Goal: Task Accomplishment & Management: Complete application form

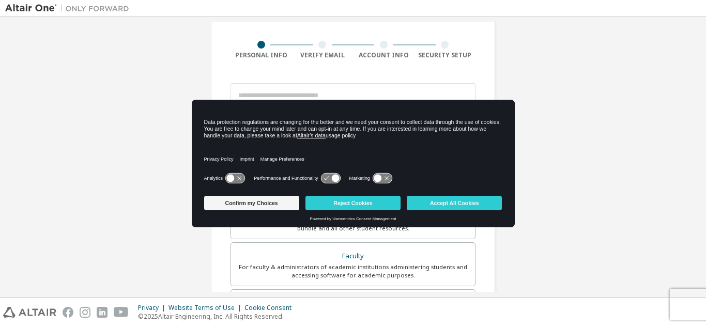
scroll to position [67, 0]
click at [420, 205] on button "Accept All Cookies" at bounding box center [454, 203] width 95 height 14
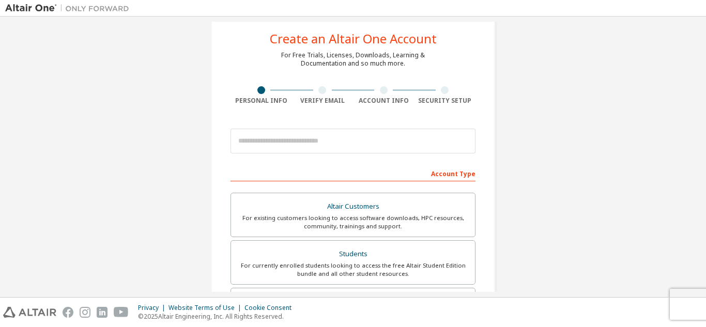
scroll to position [23, 0]
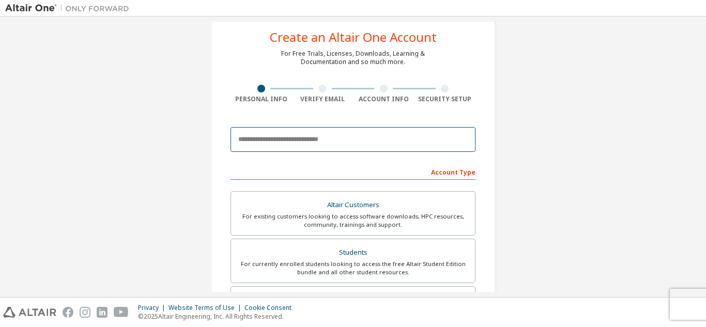
click at [327, 142] on input "email" at bounding box center [353, 139] width 245 height 25
type input "**********"
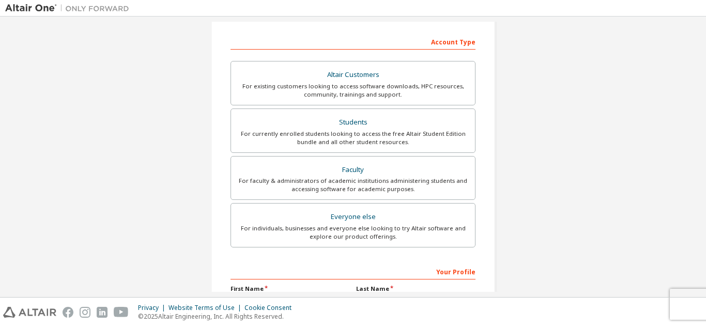
scroll to position [154, 0]
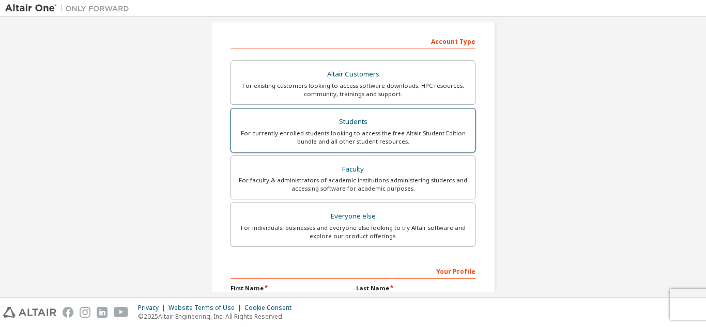
click at [348, 140] on div "For currently enrolled students looking to access the free Altair Student Editi…" at bounding box center [353, 137] width 232 height 17
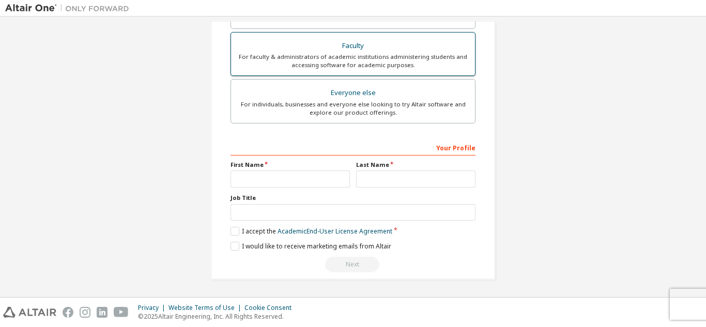
scroll to position [277, 0]
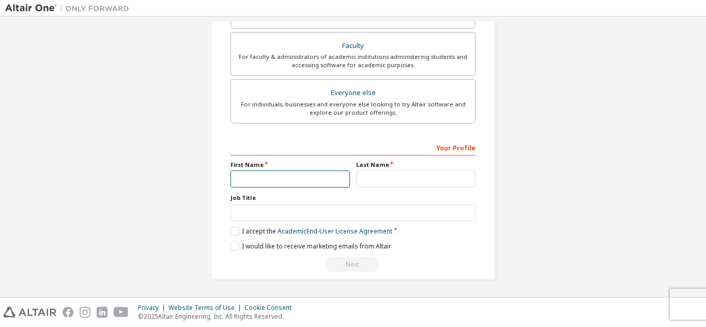
click at [330, 178] on input "text" at bounding box center [290, 179] width 119 height 17
type input "**********"
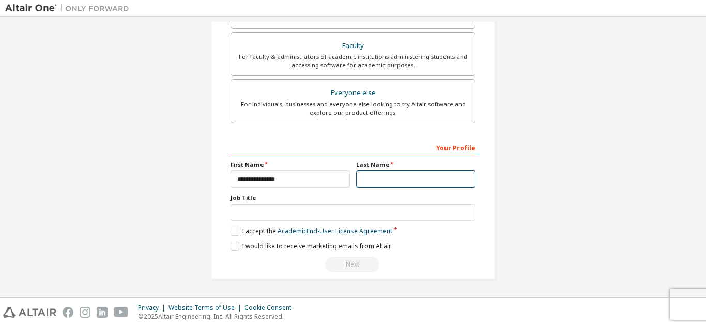
click at [368, 183] on input "text" at bounding box center [415, 179] width 119 height 17
type input "*****"
click at [290, 197] on label "Job Title" at bounding box center [353, 198] width 245 height 8
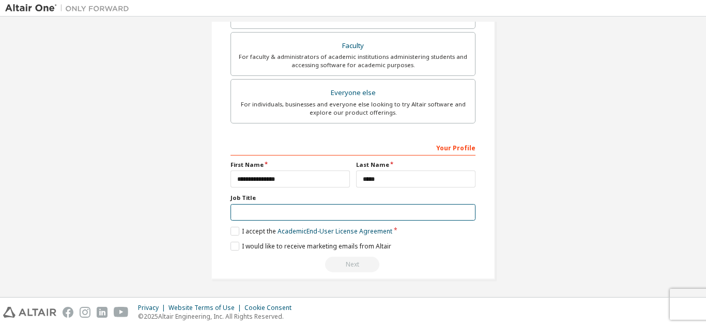
click at [247, 217] on input "text" at bounding box center [353, 212] width 245 height 17
type input "*******"
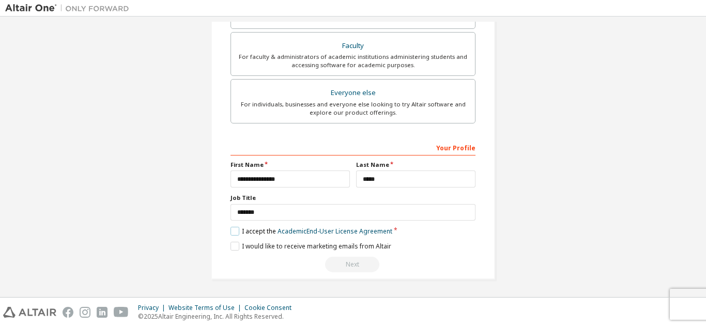
click at [231, 229] on label "I accept the Academic End-User License Agreement" at bounding box center [312, 231] width 162 height 9
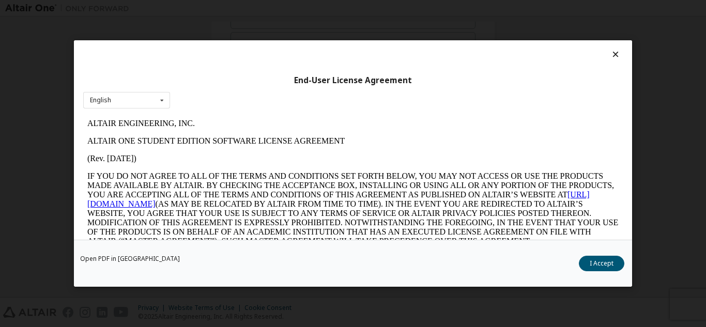
scroll to position [0, 0]
click at [605, 270] on button "I Accept" at bounding box center [602, 264] width 46 height 16
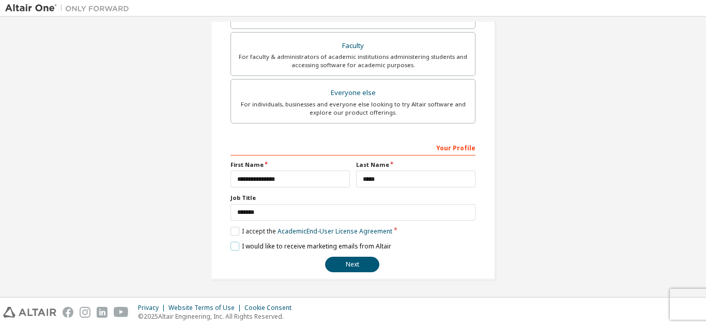
click at [234, 247] on label "I would like to receive marketing emails from Altair" at bounding box center [311, 246] width 161 height 9
click at [355, 272] on button "Next" at bounding box center [352, 265] width 54 height 16
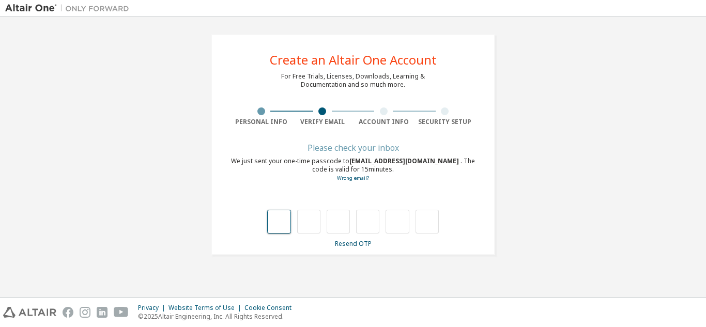
paste input "*"
type input "*"
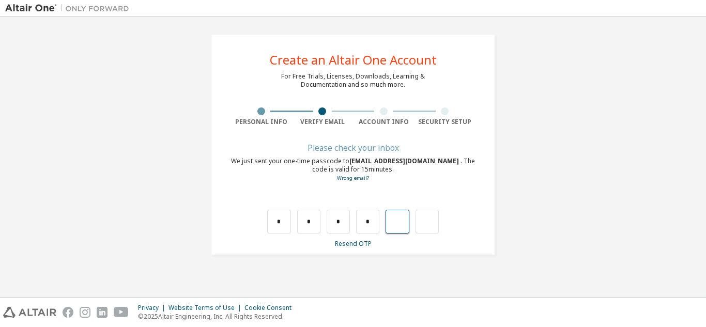
type input "*"
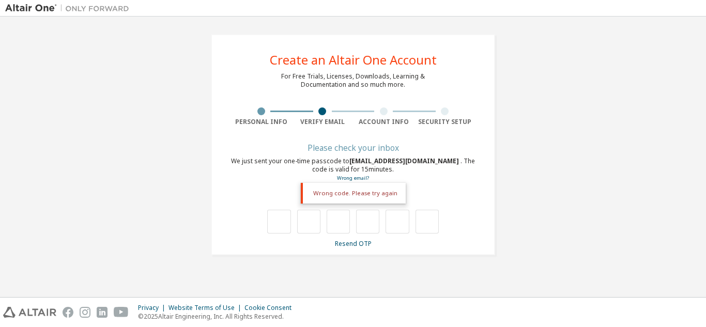
click at [380, 193] on div "Wrong code. Please try again" at bounding box center [353, 193] width 105 height 21
drag, startPoint x: 342, startPoint y: 197, endPoint x: 286, endPoint y: 223, distance: 61.5
click at [286, 223] on div "Wrong code. Please try again" at bounding box center [353, 211] width 245 height 45
click at [286, 223] on input "text" at bounding box center [278, 222] width 23 height 24
type input "*"
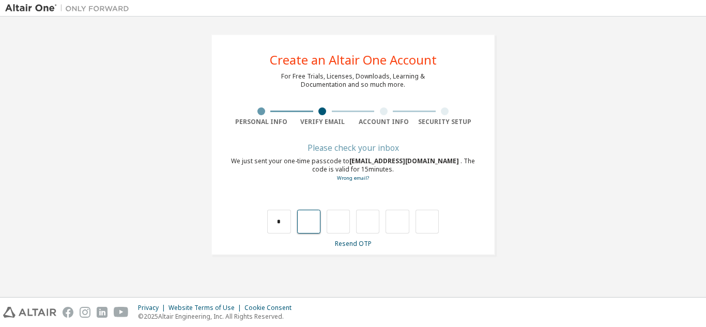
type input "*"
